Goal: Task Accomplishment & Management: Manage account settings

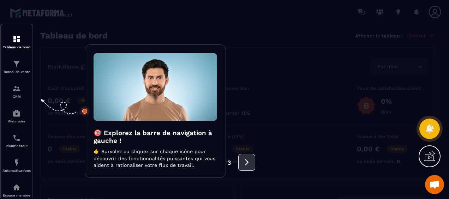
click at [250, 160] on icon at bounding box center [247, 163] width 8 height 8
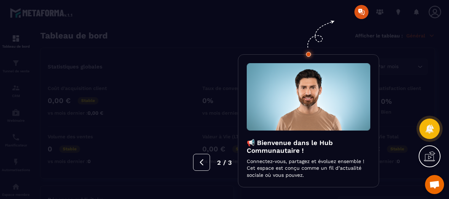
click at [47, 55] on div at bounding box center [224, 99] width 449 height 199
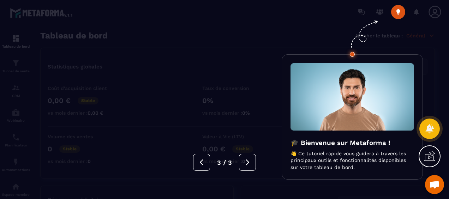
click at [351, 115] on img at bounding box center [353, 96] width 124 height 67
click at [346, 98] on img at bounding box center [353, 96] width 124 height 67
click at [399, 11] on div at bounding box center [224, 99] width 449 height 199
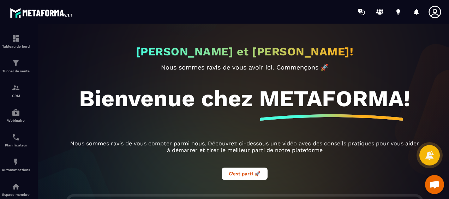
click at [435, 10] on icon at bounding box center [435, 12] width 14 height 14
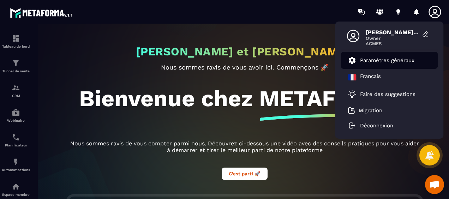
click at [397, 59] on p "Paramètres généraux" at bounding box center [387, 60] width 54 height 6
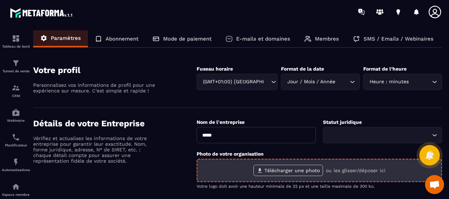
click at [281, 170] on label "Télécharger une photo" at bounding box center [289, 170] width 70 height 11
click at [0, 0] on input "Télécharger une photo" at bounding box center [0, 0] width 0 height 0
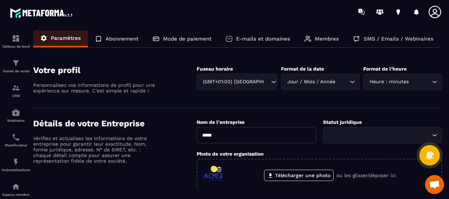
click at [436, 11] on icon at bounding box center [435, 12] width 12 height 12
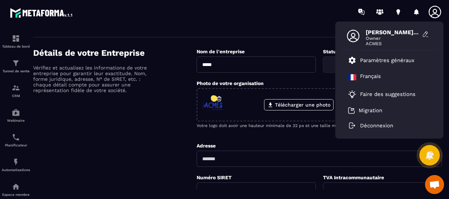
scroll to position [106, 0]
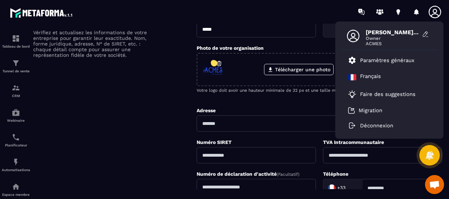
click at [232, 123] on input "text" at bounding box center [320, 124] width 246 height 16
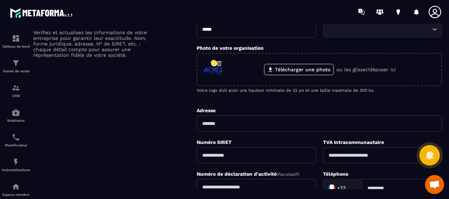
type input "**********"
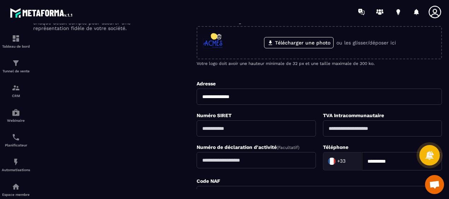
scroll to position [141, 0]
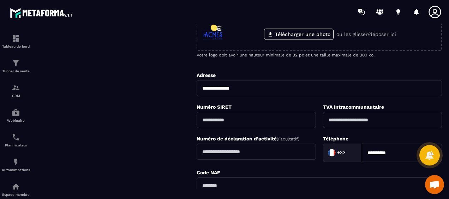
click at [240, 117] on input "text" at bounding box center [256, 120] width 119 height 16
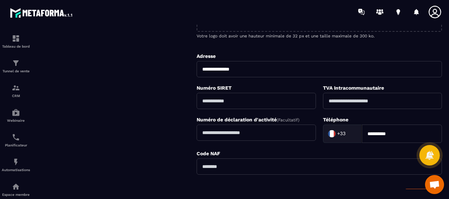
scroll to position [177, 0]
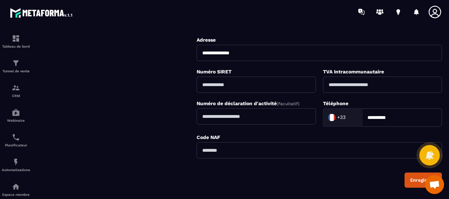
click at [416, 178] on div "Enregistrer" at bounding box center [424, 180] width 26 height 5
